Goal: Unclear: Browse casually

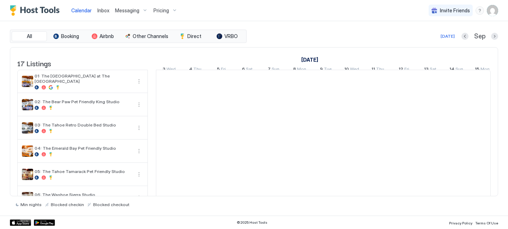
scroll to position [0, 392]
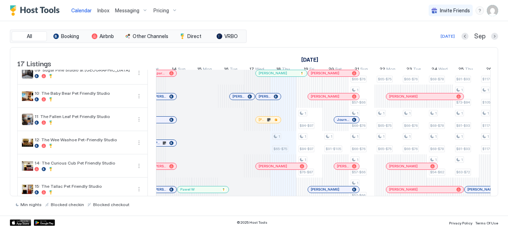
scroll to position [197, 0]
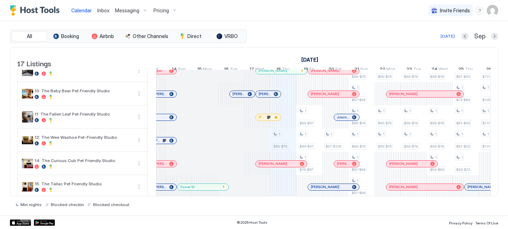
click at [267, 120] on div at bounding box center [270, 118] width 6 height 6
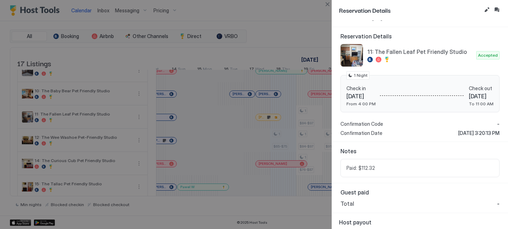
scroll to position [68, 0]
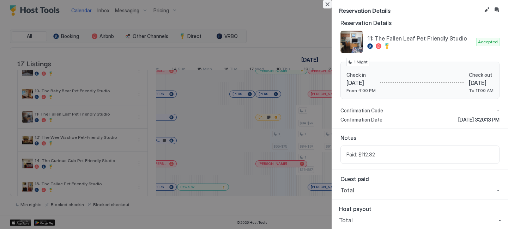
click at [326, 4] on button "Close" at bounding box center [327, 4] width 8 height 8
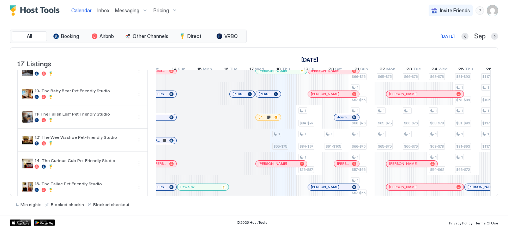
click at [261, 129] on div at bounding box center [257, 117] width 26 height 23
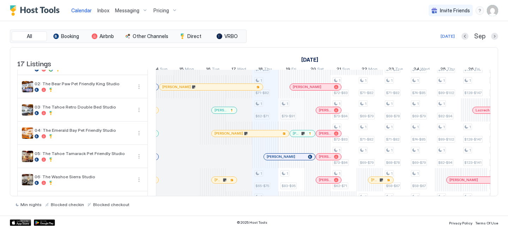
scroll to position [0, 281]
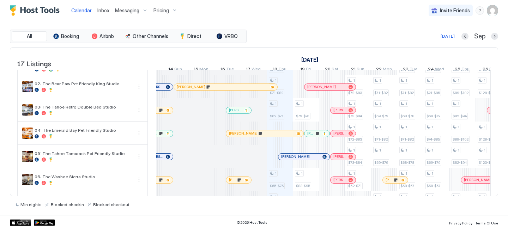
click at [244, 137] on div at bounding box center [244, 134] width 6 height 6
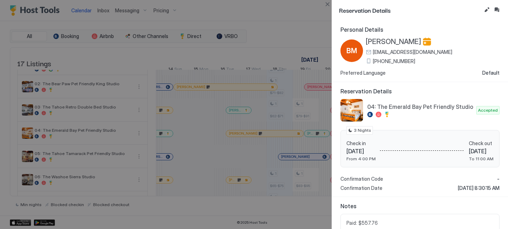
click at [394, 63] on span "(505) 467-9784" at bounding box center [394, 61] width 42 height 6
